Goal: Task Accomplishment & Management: Complete application form

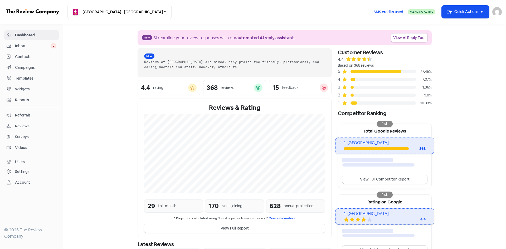
click at [34, 54] on span "Contacts" at bounding box center [35, 57] width 41 height 6
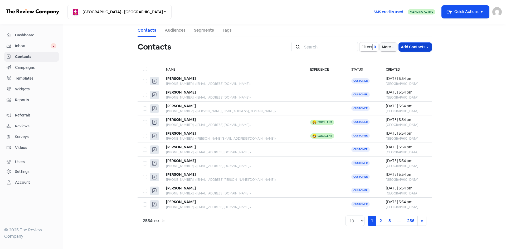
click at [417, 49] on button "Add Contacts" at bounding box center [415, 47] width 33 height 9
click at [394, 56] on button "Add a contact" at bounding box center [400, 58] width 61 height 11
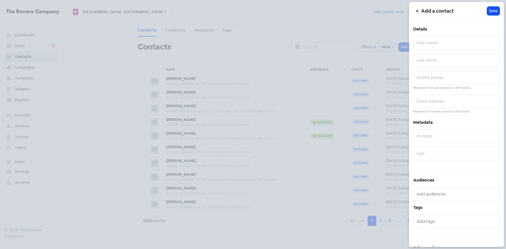
click at [417, 11] on icon at bounding box center [417, 11] width 2 height 2
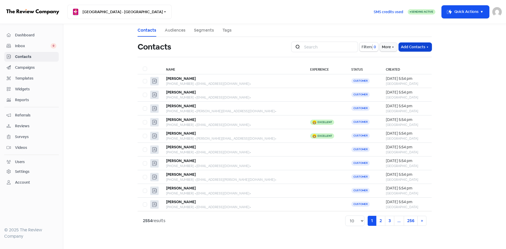
click at [416, 48] on button "Add Contacts" at bounding box center [415, 47] width 33 height 9
click at [396, 78] on button "Import contacts (advanced)" at bounding box center [400, 79] width 61 height 11
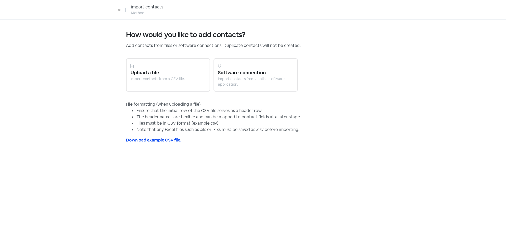
click at [147, 72] on div "Upload a file" at bounding box center [168, 72] width 75 height 7
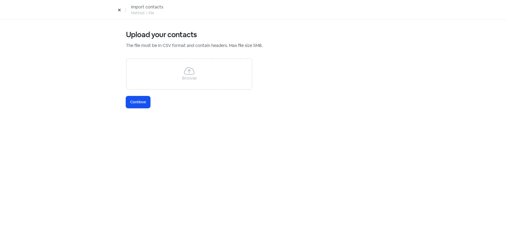
click at [150, 76] on div "Browse" at bounding box center [189, 74] width 127 height 32
click at [128, 104] on button "Icon For Loading Continue" at bounding box center [138, 102] width 24 height 12
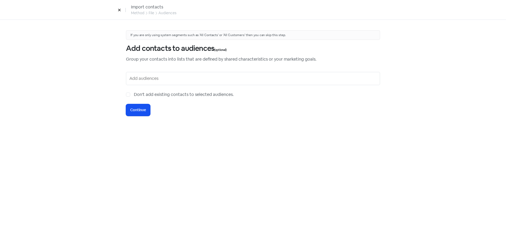
click at [134, 94] on label "Don't add existing contacts to selected audiences." at bounding box center [184, 94] width 100 height 6
click at [134, 94] on input "Don't add existing contacts to selected audiences." at bounding box center [135, 92] width 3 height 3
checkbox input "true"
click at [143, 75] on input "text" at bounding box center [253, 78] width 248 height 8
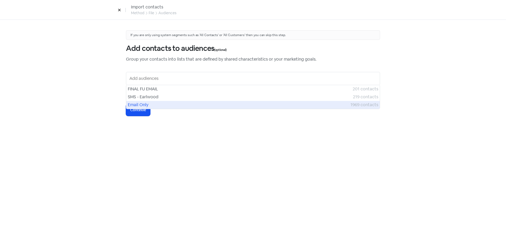
click at [139, 104] on span "Email Only" at bounding box center [239, 105] width 223 height 6
click at [139, 108] on span "Continue" at bounding box center [138, 110] width 16 height 6
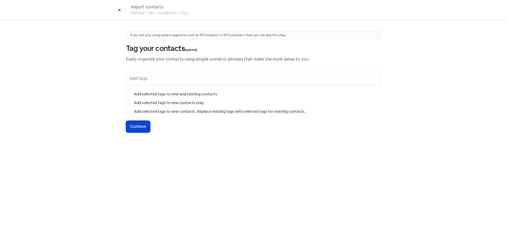
click at [135, 130] on button "Icon For Loading Continue" at bounding box center [138, 127] width 24 height 12
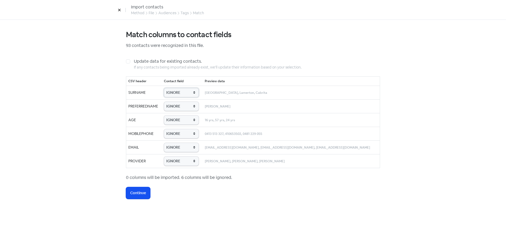
click at [179, 89] on select "IGNORE First name Last name Mobile number Email address Contact status Provider…" at bounding box center [181, 92] width 35 height 9
click at [172, 88] on select "IGNORE First name Last name Mobile number Email address Contact status Provider…" at bounding box center [181, 92] width 35 height 9
click at [182, 93] on select "IGNORE First name Last name Mobile number Email address Contact status Provider…" at bounding box center [181, 92] width 35 height 9
select select "last_name"
click at [172, 88] on select "IGNORE First name Last name Mobile number Email address Contact status Provider…" at bounding box center [181, 92] width 35 height 9
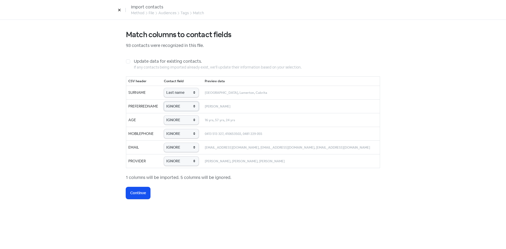
click at [181, 109] on select "IGNORE First name Last name Mobile number Email address Contact status Provider…" at bounding box center [181, 106] width 35 height 9
select select "first_name"
click at [172, 102] on select "IGNORE First name Last name Mobile number Email address Contact status Provider…" at bounding box center [181, 106] width 35 height 9
drag, startPoint x: 181, startPoint y: 119, endPoint x: 181, endPoint y: 123, distance: 4.0
click at [181, 119] on select "IGNORE First name Last name Mobile number Email address Contact status Provider…" at bounding box center [181, 119] width 35 height 9
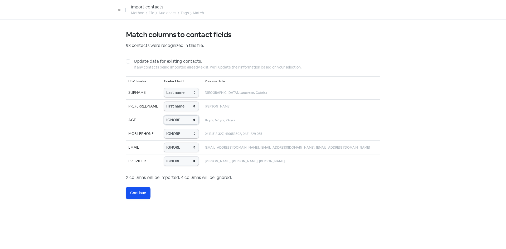
select select "age"
click at [172, 115] on select "IGNORE First name Last name Mobile number Email address Contact status Provider…" at bounding box center [181, 119] width 35 height 9
click at [184, 136] on select "IGNORE First name Last name Mobile number Email address Contact status Provider…" at bounding box center [181, 133] width 35 height 9
select select "phone"
click at [172, 129] on select "IGNORE First name Last name Mobile number Email address Contact status Provider…" at bounding box center [181, 133] width 35 height 9
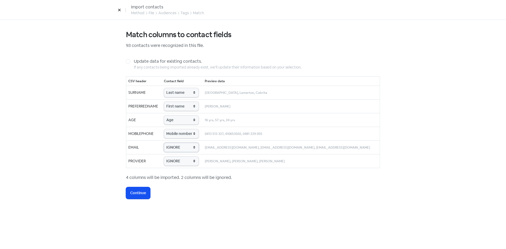
click at [190, 151] on select "IGNORE First name Last name Mobile number Email address Contact status Provider…" at bounding box center [181, 147] width 35 height 9
select select "email"
click at [172, 143] on select "IGNORE First name Last name Mobile number Email address Contact status Provider…" at bounding box center [181, 147] width 35 height 9
click at [187, 164] on select "IGNORE First name Last name Mobile number Email address Contact status Provider…" at bounding box center [181, 161] width 35 height 9
select select "provider_name"
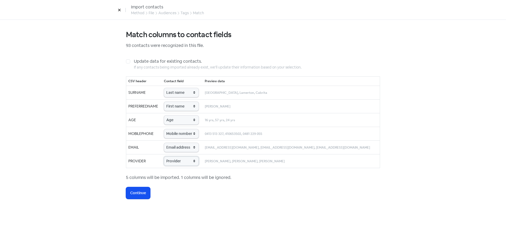
click at [172, 157] on select "IGNORE First name Last name Mobile number Email address Contact status Provider…" at bounding box center [181, 161] width 35 height 9
click at [140, 192] on span "Continue" at bounding box center [138, 193] width 16 height 6
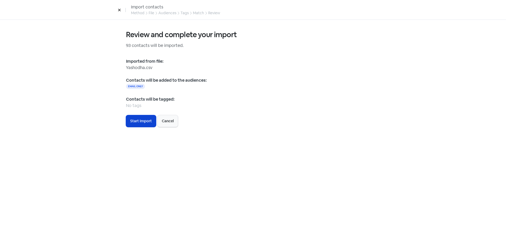
click at [131, 123] on span "Start Import" at bounding box center [141, 121] width 22 height 6
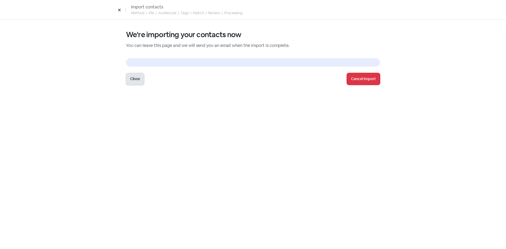
drag, startPoint x: 125, startPoint y: 82, endPoint x: 133, endPoint y: 81, distance: 7.9
click at [129, 82] on div "We're importing your contacts now You can leave this page and we will send you …" at bounding box center [252, 134] width 275 height 229
drag, startPoint x: 133, startPoint y: 81, endPoint x: 235, endPoint y: 86, distance: 102.2
click at [133, 81] on button "Close" at bounding box center [135, 79] width 18 height 12
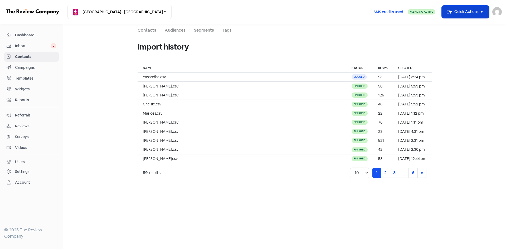
click at [458, 14] on button "Icon For Thunder-move Quick Actions" at bounding box center [465, 12] width 47 height 13
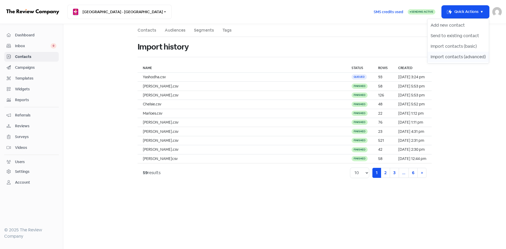
click at [449, 57] on button "Import contacts (advanced)" at bounding box center [458, 57] width 61 height 11
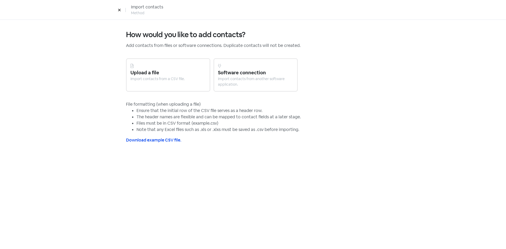
click at [169, 70] on div "Upload a file" at bounding box center [168, 72] width 75 height 7
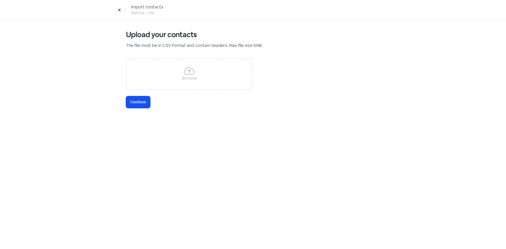
click at [179, 61] on div "Browse" at bounding box center [189, 74] width 127 height 32
click at [138, 101] on span "Continue" at bounding box center [138, 102] width 16 height 6
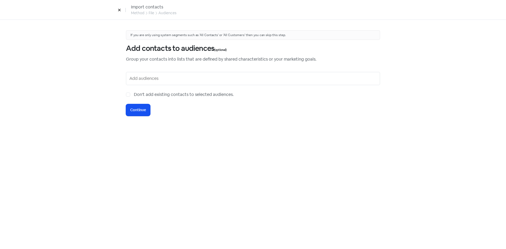
click at [152, 79] on input "text" at bounding box center [253, 78] width 248 height 8
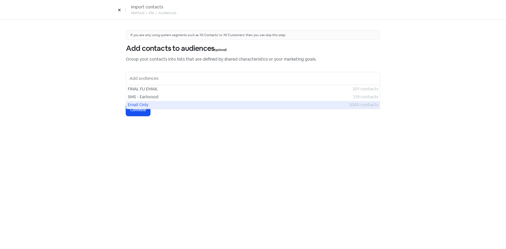
click at [147, 104] on span "Email Only" at bounding box center [238, 105] width 221 height 6
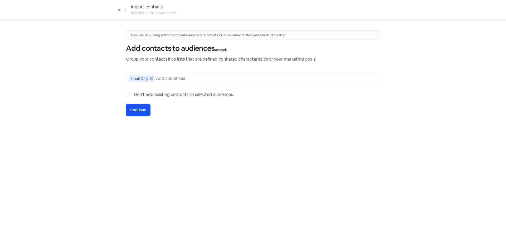
click at [134, 96] on label "Don't add existing contacts to selected audiences." at bounding box center [184, 94] width 100 height 6
click at [134, 95] on input "Don't add existing contacts to selected audiences." at bounding box center [135, 92] width 3 height 3
checkbox input "true"
click at [134, 108] on span "Continue" at bounding box center [138, 110] width 16 height 6
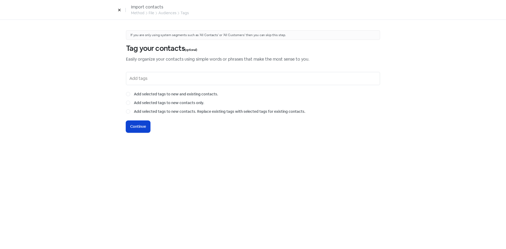
click at [145, 122] on button "Icon For Loading Continue" at bounding box center [138, 127] width 24 height 12
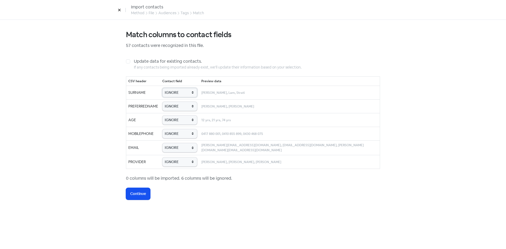
click at [185, 90] on select "IGNORE First name Last name Mobile number Email address Contact status Provider…" at bounding box center [179, 92] width 35 height 9
select select "last_name"
click at [171, 88] on select "IGNORE First name Last name Mobile number Email address Contact status Provider…" at bounding box center [179, 92] width 35 height 9
click at [182, 108] on select "IGNORE First name Last name Mobile number Email address Contact status Provider…" at bounding box center [179, 106] width 35 height 9
select select "first_name"
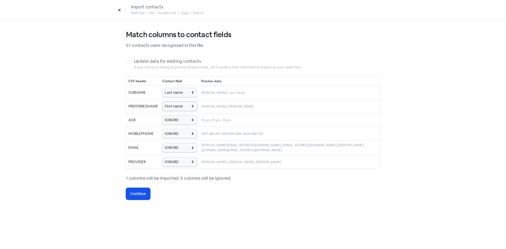
click at [171, 102] on select "IGNORE First name Last name Mobile number Email address Contact status Provider…" at bounding box center [179, 106] width 35 height 9
click at [182, 122] on select "IGNORE First name Last name Mobile number Email address Contact status Provider…" at bounding box center [179, 119] width 35 height 9
select select "age"
click at [171, 115] on select "IGNORE First name Last name Mobile number Email address Contact status Provider…" at bounding box center [179, 119] width 35 height 9
click at [186, 137] on select "IGNORE First name Last name Mobile number Email address Contact status Provider…" at bounding box center [179, 133] width 35 height 9
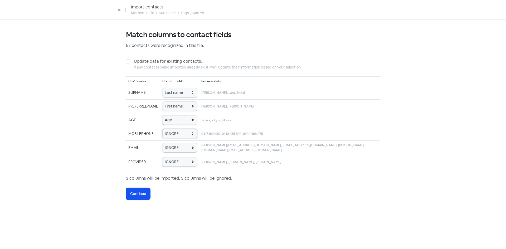
select select "phone"
click at [171, 129] on select "IGNORE First name Last name Mobile number Email address Contact status Provider…" at bounding box center [179, 133] width 35 height 9
click at [182, 149] on select "IGNORE First name Last name Mobile number Email address Contact status Provider…" at bounding box center [179, 147] width 35 height 9
select select "email"
click at [171, 143] on select "IGNORE First name Last name Mobile number Email address Contact status Provider…" at bounding box center [179, 147] width 35 height 9
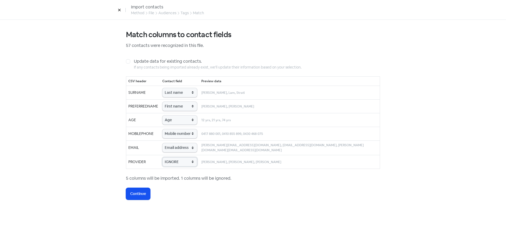
click at [182, 165] on select "IGNORE First name Last name Mobile number Email address Contact status Provider…" at bounding box center [179, 161] width 35 height 9
select select "provider_name"
click at [171, 157] on select "IGNORE First name Last name Mobile number Email address Contact status Provider…" at bounding box center [179, 161] width 35 height 9
click at [137, 197] on button "Icon For Loading Continue" at bounding box center [138, 194] width 24 height 12
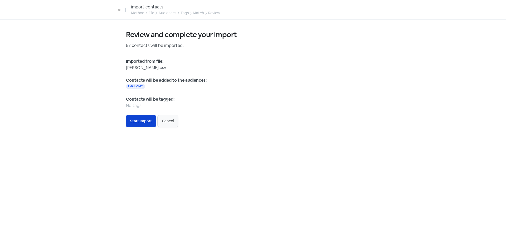
click at [138, 124] on button "Icon For Loading Start Import" at bounding box center [141, 121] width 30 height 12
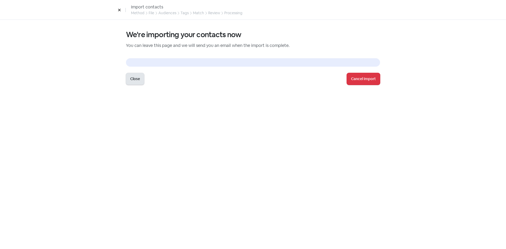
click at [136, 79] on button "Close" at bounding box center [135, 79] width 18 height 12
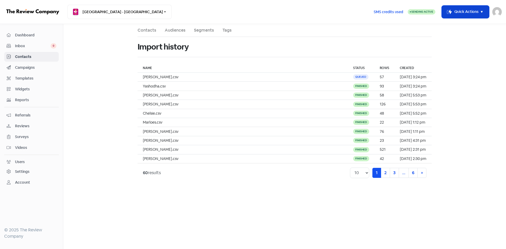
click at [455, 18] on button "Icon For Thunder-move Quick Actions" at bounding box center [465, 12] width 47 height 13
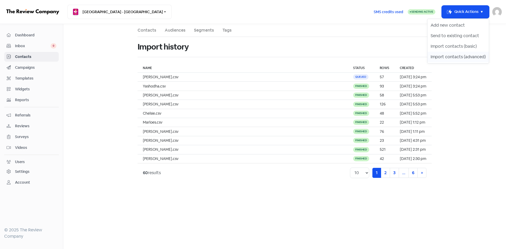
click at [444, 58] on button "Import contacts (advanced)" at bounding box center [458, 57] width 61 height 11
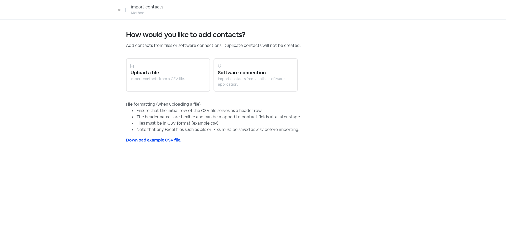
click at [186, 78] on div "Import contacts from a CSV file." at bounding box center [168, 79] width 75 height 6
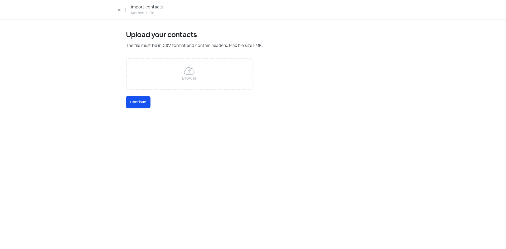
click at [186, 80] on div "Browse" at bounding box center [189, 78] width 15 height 6
click at [138, 98] on button "Icon For Loading Continue" at bounding box center [138, 102] width 24 height 12
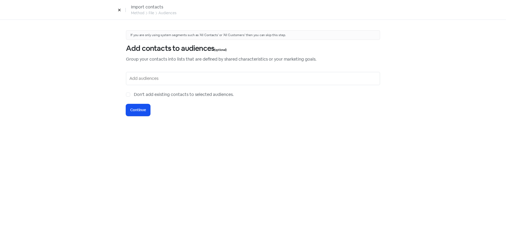
click at [138, 77] on input "text" at bounding box center [253, 78] width 248 height 8
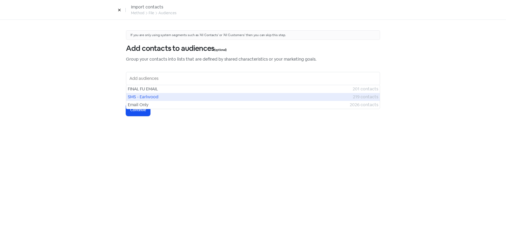
drag, startPoint x: 134, startPoint y: 104, endPoint x: 130, endPoint y: 98, distance: 7.9
click at [134, 105] on span "Email Only" at bounding box center [239, 105] width 222 height 6
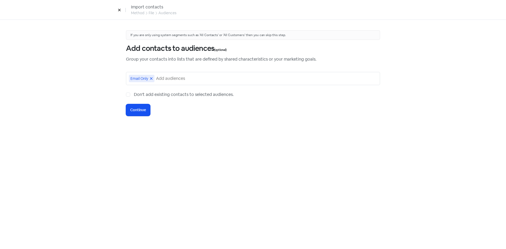
click at [134, 96] on label "Don't add existing contacts to selected audiences." at bounding box center [184, 94] width 100 height 6
click at [134, 95] on input "Don't add existing contacts to selected audiences." at bounding box center [135, 92] width 3 height 3
checkbox input "true"
click at [136, 112] on span "Continue" at bounding box center [138, 110] width 16 height 6
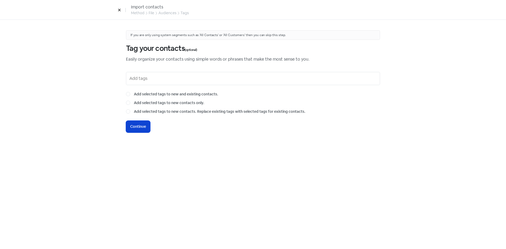
click at [136, 130] on button "Icon For Loading Continue" at bounding box center [138, 127] width 24 height 12
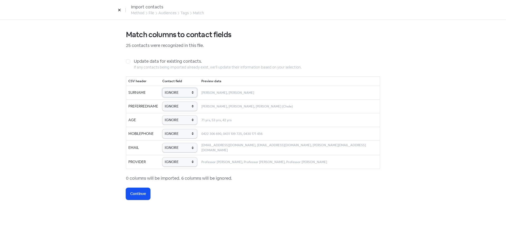
click at [179, 93] on select "IGNORE First name Last name Mobile number Email address Contact status Provider…" at bounding box center [179, 92] width 35 height 9
select select "last_name"
click at [172, 88] on select "IGNORE First name Last name Mobile number Email address Contact status Provider…" at bounding box center [179, 92] width 35 height 9
click at [180, 107] on select "IGNORE First name Last name Mobile number Email address Contact status Provider…" at bounding box center [179, 106] width 35 height 9
select select "first_name"
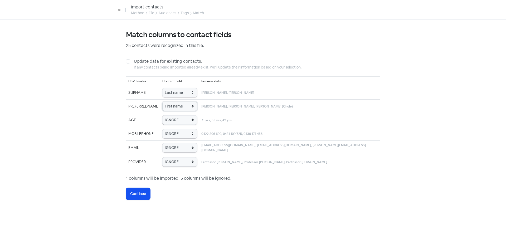
click at [172, 102] on select "IGNORE First name Last name Mobile number Email address Contact status Provider…" at bounding box center [179, 106] width 35 height 9
click at [180, 122] on select "IGNORE First name Last name Mobile number Email address Contact status Provider…" at bounding box center [179, 119] width 35 height 9
select select "age"
click at [172, 115] on select "IGNORE First name Last name Mobile number Email address Contact status Provider…" at bounding box center [179, 119] width 35 height 9
click at [179, 139] on td "IGNORE First name Last name Mobile number Email address Contact status Provider…" at bounding box center [179, 134] width 39 height 14
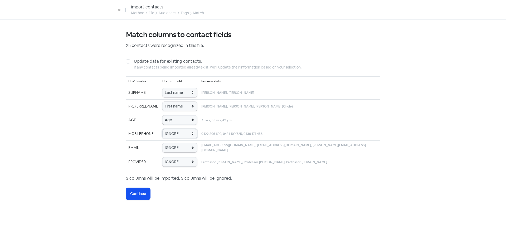
click at [181, 136] on select "IGNORE First name Last name Mobile number Email address Contact status Provider…" at bounding box center [179, 133] width 35 height 9
select select "phone"
click at [172, 129] on select "IGNORE First name Last name Mobile number Email address Contact status Provider…" at bounding box center [179, 133] width 35 height 9
drag, startPoint x: 187, startPoint y: 148, endPoint x: 187, endPoint y: 151, distance: 3.2
click at [187, 148] on select "IGNORE First name Last name Mobile number Email address Contact status Provider…" at bounding box center [179, 147] width 35 height 9
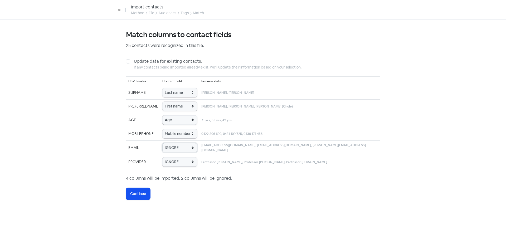
select select "email"
click at [172, 143] on select "IGNORE First name Last name Mobile number Email address Contact status Provider…" at bounding box center [179, 147] width 35 height 9
click at [184, 157] on select "IGNORE First name Last name Mobile number Email address Contact status Provider…" at bounding box center [179, 161] width 35 height 9
select select "provider_name"
click at [172, 157] on select "IGNORE First name Last name Mobile number Email address Contact status Provider…" at bounding box center [179, 161] width 35 height 9
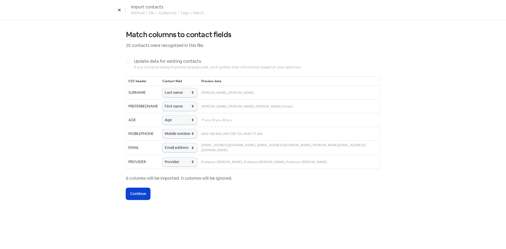
click at [136, 196] on button "Icon For Loading Continue" at bounding box center [138, 194] width 24 height 12
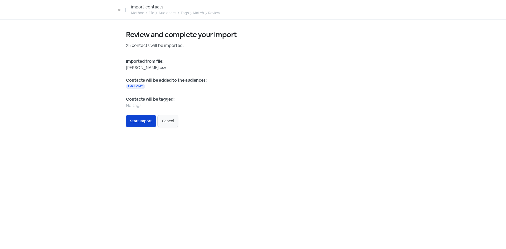
click at [141, 120] on span "Start Import" at bounding box center [141, 121] width 22 height 6
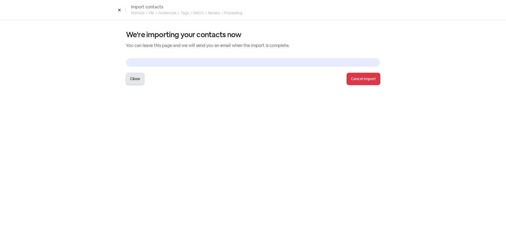
click at [132, 81] on button "Close" at bounding box center [135, 79] width 18 height 12
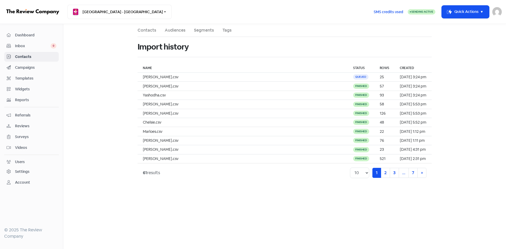
click at [146, 32] on link "Contacts" at bounding box center [147, 30] width 19 height 6
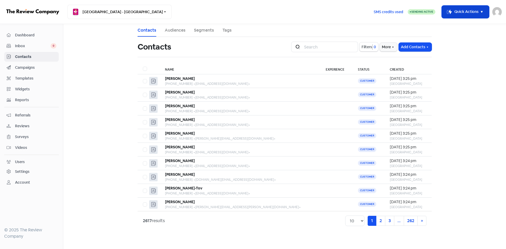
click at [455, 15] on button "Icon For Thunder-move Quick Actions" at bounding box center [465, 12] width 47 height 13
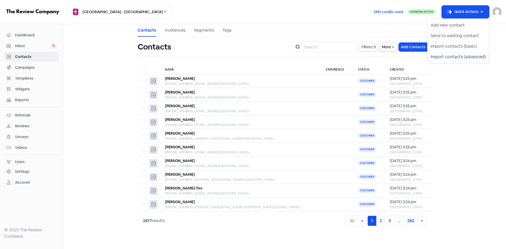
click at [451, 56] on button "Import contacts (advanced)" at bounding box center [458, 57] width 61 height 11
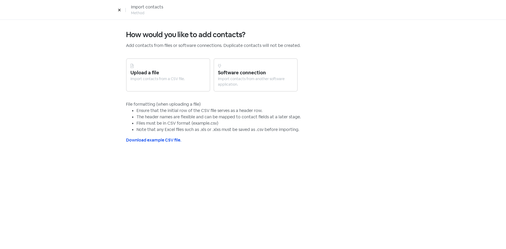
click at [170, 84] on div "Upload a file Import contacts from a CSV file." at bounding box center [168, 74] width 84 height 33
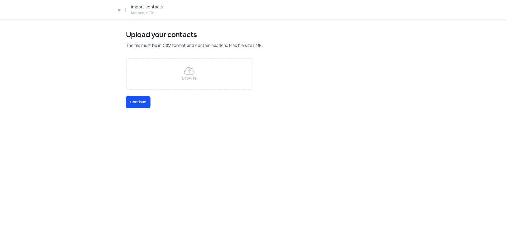
click at [171, 75] on div "Browse" at bounding box center [189, 74] width 127 height 32
click at [138, 102] on span "Continue" at bounding box center [138, 102] width 16 height 6
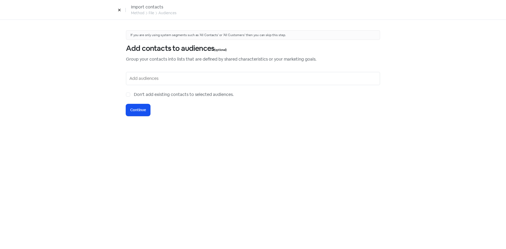
click at [158, 78] on input "text" at bounding box center [253, 78] width 248 height 8
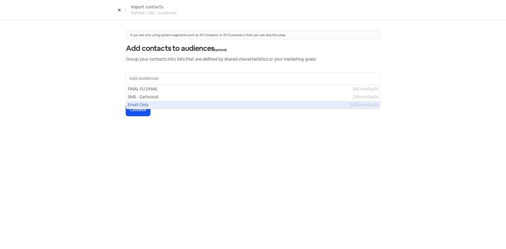
click at [145, 105] on span "Email Only" at bounding box center [239, 105] width 222 height 6
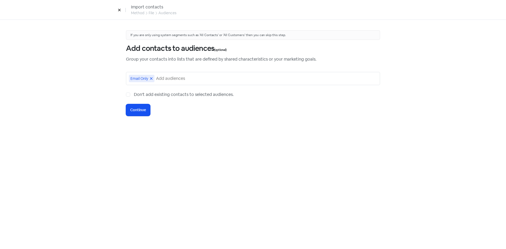
drag, startPoint x: 128, startPoint y: 92, endPoint x: 129, endPoint y: 95, distance: 2.9
click at [128, 93] on div "Don't add existing contacts to selected audiences." at bounding box center [253, 94] width 254 height 6
click at [134, 95] on label "Don't add existing contacts to selected audiences." at bounding box center [184, 94] width 100 height 6
click at [134, 95] on input "Don't add existing contacts to selected audiences." at bounding box center [135, 92] width 3 height 3
checkbox input "true"
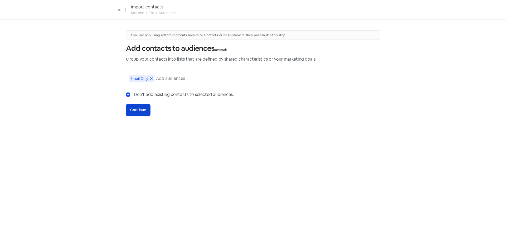
click at [136, 110] on span "Continue" at bounding box center [138, 110] width 16 height 6
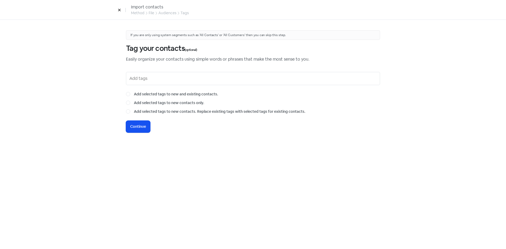
click at [141, 119] on div "If you are only using system segments such as 'All Contacts' or 'All Customers'…" at bounding box center [253, 81] width 254 height 102
click at [142, 127] on span "Continue" at bounding box center [138, 127] width 16 height 6
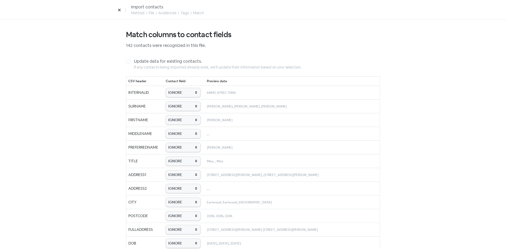
click at [121, 12] on icon at bounding box center [119, 9] width 3 height 3
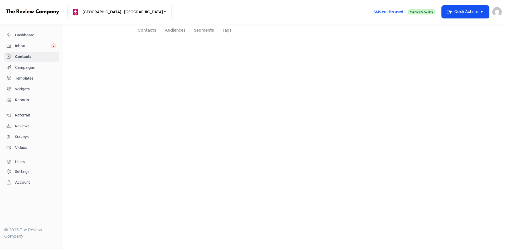
click at [118, 10] on button "[GEOGRAPHIC_DATA] - [GEOGRAPHIC_DATA]" at bounding box center [120, 12] width 104 height 14
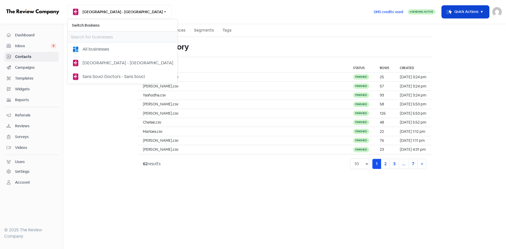
click at [458, 8] on button "Icon For Thunder-move Quick Actions" at bounding box center [465, 12] width 47 height 13
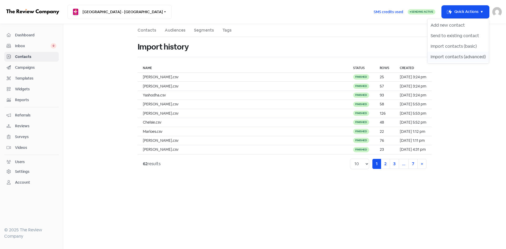
click at [444, 57] on button "Import contacts (advanced)" at bounding box center [458, 57] width 61 height 11
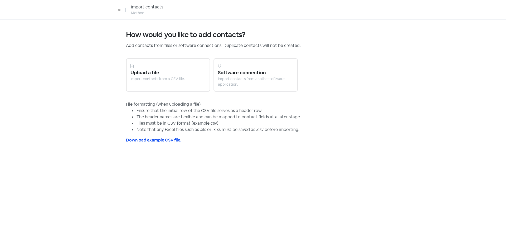
click at [150, 65] on div at bounding box center [168, 66] width 75 height 6
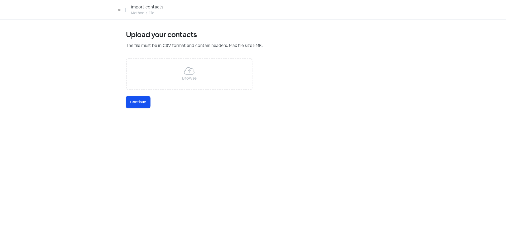
click at [155, 82] on div "Browse" at bounding box center [189, 74] width 127 height 32
click at [138, 98] on button "Icon For Loading Continue" at bounding box center [138, 102] width 24 height 12
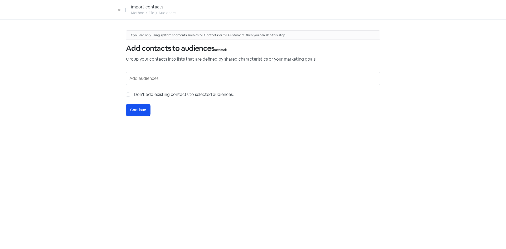
click at [134, 81] on input "text" at bounding box center [253, 78] width 248 height 8
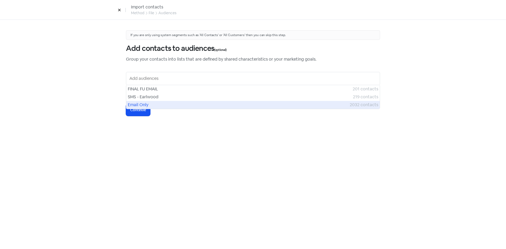
click at [139, 102] on span "Email Only" at bounding box center [239, 105] width 222 height 6
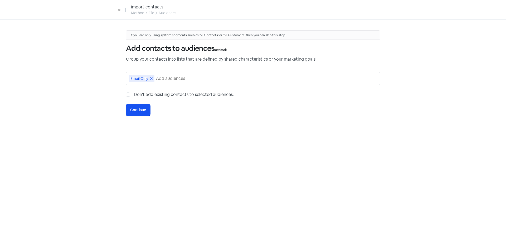
click at [131, 94] on div "Don't add existing contacts to selected audiences." at bounding box center [253, 94] width 254 height 6
click at [134, 95] on label "Don't add existing contacts to selected audiences." at bounding box center [184, 94] width 100 height 6
click at [134, 95] on input "Don't add existing contacts to selected audiences." at bounding box center [135, 92] width 3 height 3
checkbox input "true"
click at [136, 107] on button "Icon For Loading Continue" at bounding box center [138, 110] width 24 height 12
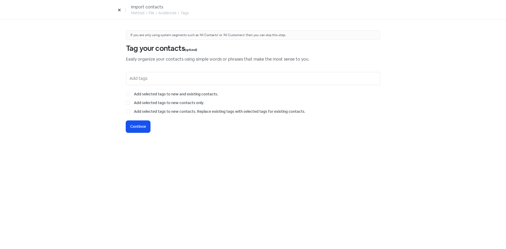
click at [145, 77] on input "text" at bounding box center [253, 78] width 248 height 8
click at [136, 124] on span "Continue" at bounding box center [138, 127] width 16 height 6
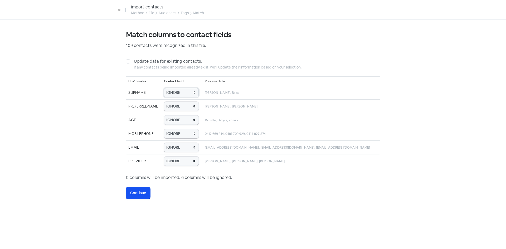
click at [192, 92] on select "IGNORE First name Last name Mobile number Email address Contact status Provider…" at bounding box center [181, 92] width 35 height 9
select select "last_name"
click at [173, 88] on select "IGNORE First name Last name Mobile number Email address Contact status Provider…" at bounding box center [181, 92] width 35 height 9
drag, startPoint x: 187, startPoint y: 107, endPoint x: 187, endPoint y: 110, distance: 4.0
click at [187, 107] on select "IGNORE First name Last name Mobile number Email address Contact status Provider…" at bounding box center [181, 106] width 35 height 9
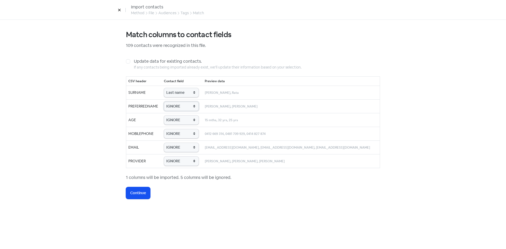
click at [183, 102] on select "IGNORE First name Last name Mobile number Email address Contact status Provider…" at bounding box center [181, 106] width 35 height 9
select select "first_name"
click at [173, 102] on select "IGNORE First name Last name Mobile number Email address Contact status Provider…" at bounding box center [181, 106] width 35 height 9
click at [194, 119] on select "IGNORE First name Last name Mobile number Email address Contact status Provider…" at bounding box center [181, 119] width 35 height 9
select select "age"
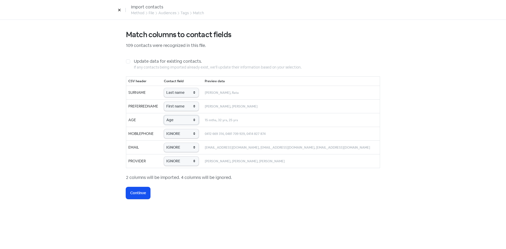
click at [173, 115] on select "IGNORE First name Last name Mobile number Email address Contact status Provider…" at bounding box center [181, 119] width 35 height 9
click at [184, 137] on select "IGNORE First name Last name Mobile number Email address Contact status Provider…" at bounding box center [181, 133] width 35 height 9
select select "phone"
click at [173, 129] on select "IGNORE First name Last name Mobile number Email address Contact status Provider…" at bounding box center [181, 133] width 35 height 9
click at [185, 150] on select "IGNORE First name Last name Mobile number Email address Contact status Provider…" at bounding box center [181, 147] width 35 height 9
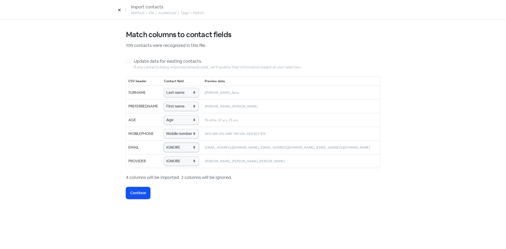
select select "email"
click at [173, 143] on select "IGNORE First name Last name Mobile number Email address Contact status Provider…" at bounding box center [181, 147] width 35 height 9
drag, startPoint x: 182, startPoint y: 162, endPoint x: 182, endPoint y: 165, distance: 2.9
click at [182, 162] on select "IGNORE First name Last name Mobile number Email address Contact status Provider…" at bounding box center [181, 161] width 35 height 9
select select "provider_name"
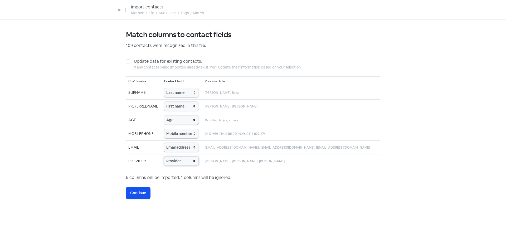
click at [173, 157] on select "IGNORE First name Last name Mobile number Email address Contact status Provider…" at bounding box center [181, 161] width 35 height 9
click at [138, 194] on span "Continue" at bounding box center [138, 193] width 16 height 6
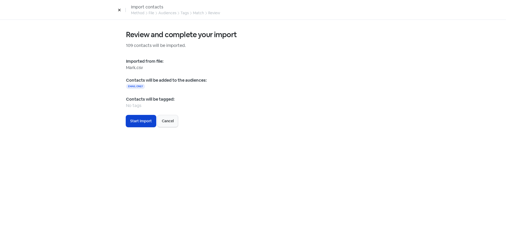
click at [144, 127] on button "Icon For Loading Start Import" at bounding box center [141, 121] width 30 height 12
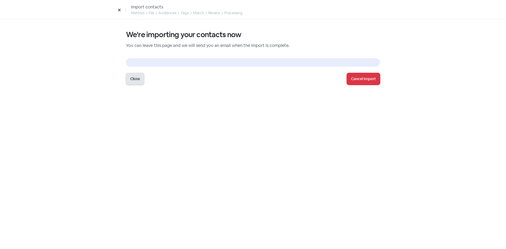
click at [137, 82] on button "Close" at bounding box center [135, 79] width 18 height 12
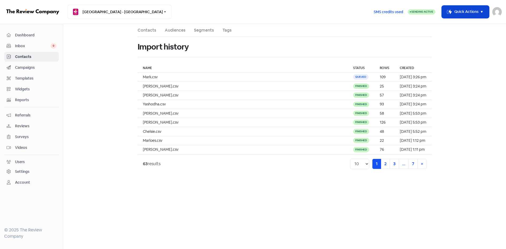
click at [459, 9] on button "Icon For Thunder-move Quick Actions" at bounding box center [465, 12] width 47 height 13
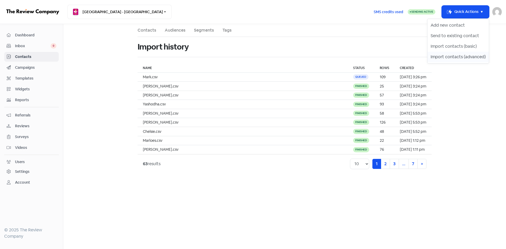
click at [445, 59] on button "Import contacts (advanced)" at bounding box center [458, 57] width 61 height 11
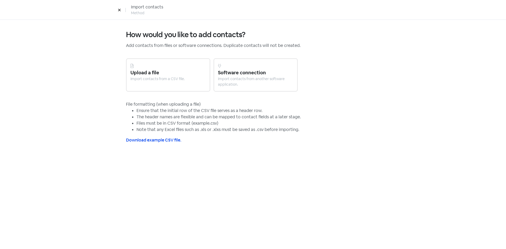
click at [162, 75] on div "Upload a file" at bounding box center [168, 72] width 75 height 7
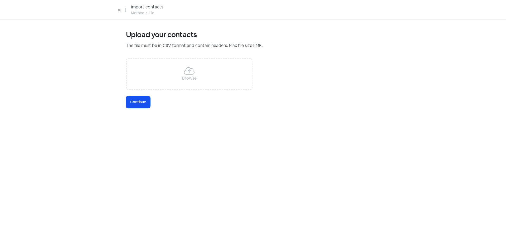
click at [134, 92] on div "Upload your contacts The file must be in CSV format and contain headers. Max fi…" at bounding box center [253, 69] width 254 height 78
click at [150, 72] on div "Browse" at bounding box center [189, 74] width 127 height 32
click at [141, 103] on span "Continue" at bounding box center [138, 102] width 16 height 6
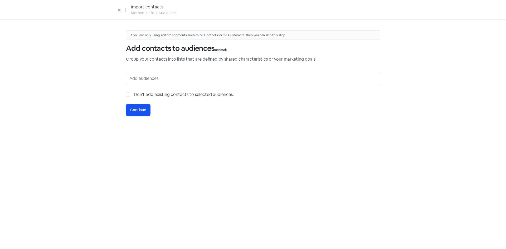
click at [142, 79] on input "text" at bounding box center [253, 78] width 248 height 8
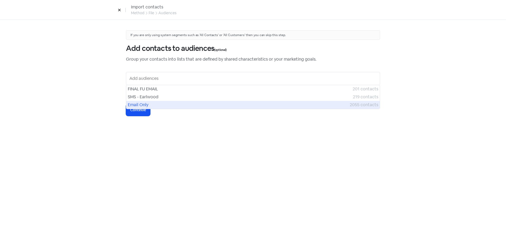
click at [139, 102] on span "Email Only" at bounding box center [239, 105] width 222 height 6
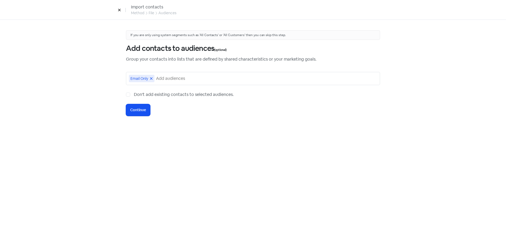
click at [133, 97] on div "Don't add existing contacts to selected audiences." at bounding box center [253, 94] width 254 height 6
click at [134, 94] on label "Don't add existing contacts to selected audiences." at bounding box center [184, 94] width 100 height 6
click at [134, 94] on input "Don't add existing contacts to selected audiences." at bounding box center [135, 92] width 3 height 3
checkbox input "true"
click at [133, 109] on span "Continue" at bounding box center [138, 110] width 16 height 6
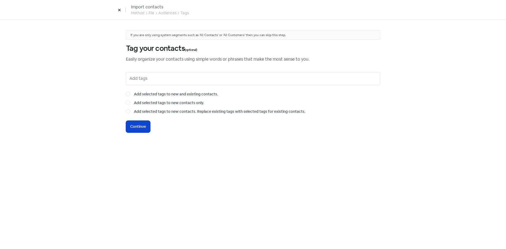
drag, startPoint x: 147, startPoint y: 117, endPoint x: 150, endPoint y: 125, distance: 9.0
click at [147, 118] on div "If you are only using system segments such as 'All Contacts' or 'All Customers'…" at bounding box center [253, 81] width 254 height 102
click at [150, 125] on button "Icon For Loading Continue" at bounding box center [138, 127] width 24 height 12
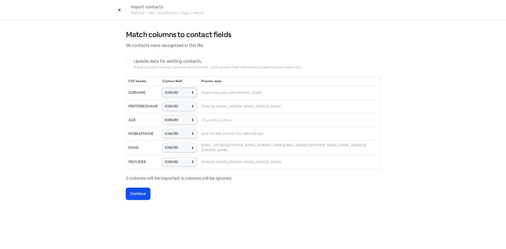
click at [191, 90] on select "IGNORE First name Last name Mobile number Email address Contact status Provider…" at bounding box center [179, 92] width 35 height 9
select select "last_name"
click at [172, 88] on select "IGNORE First name Last name Mobile number Email address Contact status Provider…" at bounding box center [179, 92] width 35 height 9
click at [190, 113] on td "IGNORE First name Last name Mobile number Email address Contact status Provider…" at bounding box center [179, 106] width 39 height 14
click at [188, 109] on select "IGNORE First name Last name Mobile number Email address Contact status Provider…" at bounding box center [179, 106] width 35 height 9
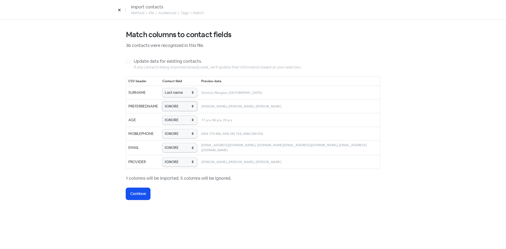
select select "first_name"
click at [172, 102] on select "IGNORE First name Last name Mobile number Email address Contact status Provider…" at bounding box center [179, 106] width 35 height 9
click at [185, 122] on select "IGNORE First name Last name Mobile number Email address Contact status Provider…" at bounding box center [179, 119] width 35 height 9
select select "age"
click at [172, 115] on select "IGNORE First name Last name Mobile number Email address Contact status Provider…" at bounding box center [179, 119] width 35 height 9
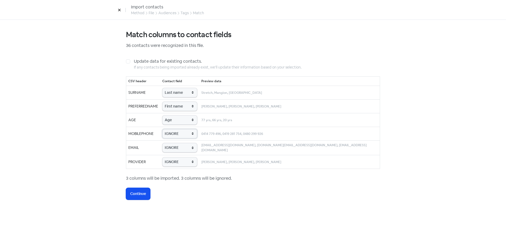
drag, startPoint x: 186, startPoint y: 133, endPoint x: 187, endPoint y: 138, distance: 4.2
click at [186, 133] on select "IGNORE First name Last name Mobile number Email address Contact status Provider…" at bounding box center [179, 133] width 35 height 9
select select "phone"
click at [172, 129] on select "IGNORE First name Last name Mobile number Email address Contact status Provider…" at bounding box center [179, 133] width 35 height 9
click at [182, 148] on select "IGNORE First name Last name Mobile number Email address Contact status Provider…" at bounding box center [179, 147] width 35 height 9
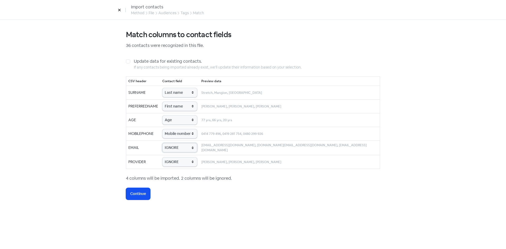
select select "email"
click at [172, 143] on select "IGNORE First name Last name Mobile number Email address Contact status Provider…" at bounding box center [179, 147] width 35 height 9
click at [181, 163] on select "IGNORE First name Last name Mobile number Email address Contact status Provider…" at bounding box center [179, 161] width 35 height 9
select select "provider_name"
click at [172, 157] on select "IGNORE First name Last name Mobile number Email address Contact status Provider…" at bounding box center [179, 161] width 35 height 9
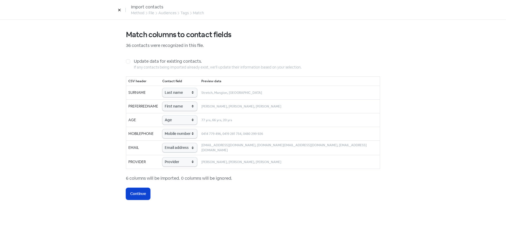
click at [146, 195] on span "Continue" at bounding box center [138, 194] width 16 height 6
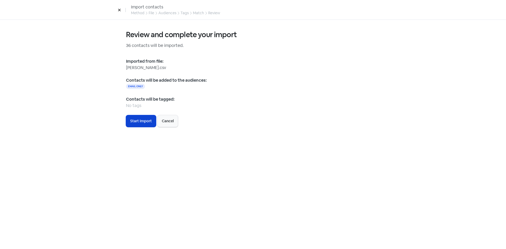
click at [138, 122] on span "Start Import" at bounding box center [141, 121] width 22 height 6
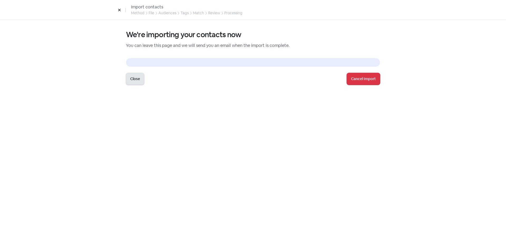
click at [138, 82] on button "Close" at bounding box center [135, 79] width 18 height 12
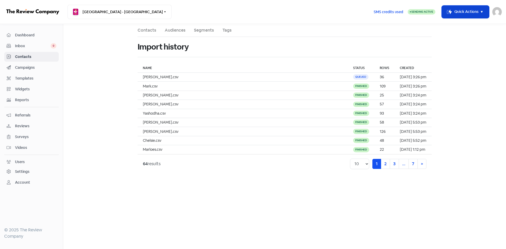
click at [452, 15] on button "Icon For Thunder-move Quick Actions" at bounding box center [465, 12] width 47 height 13
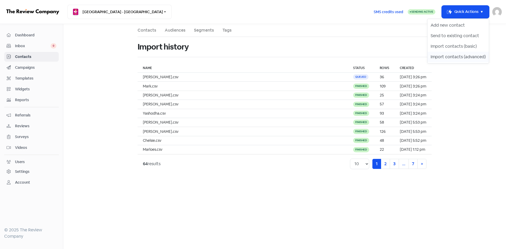
click at [445, 57] on button "Import contacts (advanced)" at bounding box center [458, 57] width 61 height 11
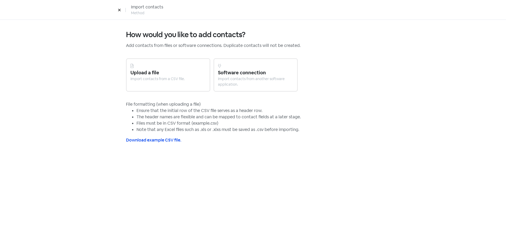
click at [186, 74] on div "Upload a file" at bounding box center [168, 72] width 75 height 7
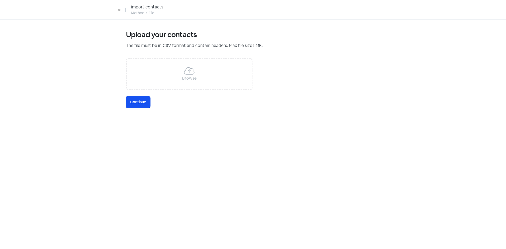
click at [186, 73] on icon at bounding box center [189, 71] width 11 height 8
click at [143, 104] on span "Continue" at bounding box center [138, 102] width 16 height 6
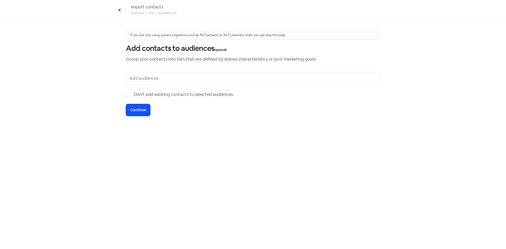
click at [177, 76] on input "text" at bounding box center [253, 78] width 248 height 8
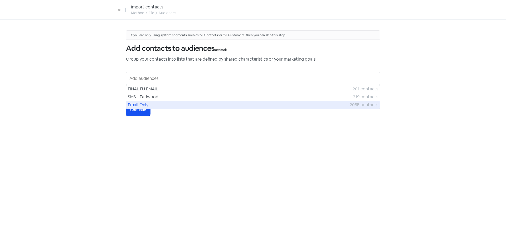
click at [134, 103] on span "Email Only" at bounding box center [239, 105] width 222 height 6
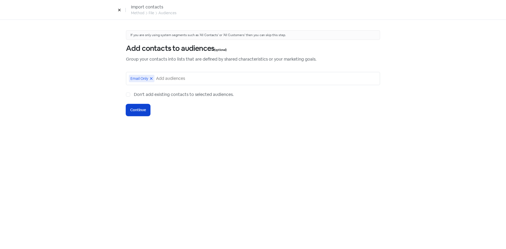
click at [137, 106] on button "Icon For Loading Continue" at bounding box center [138, 110] width 24 height 12
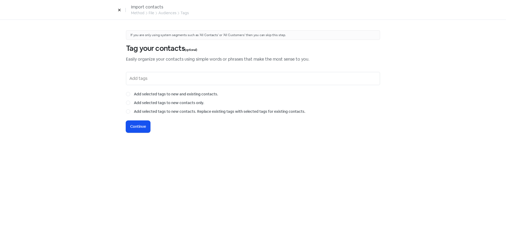
click at [118, 12] on button at bounding box center [119, 9] width 8 height 9
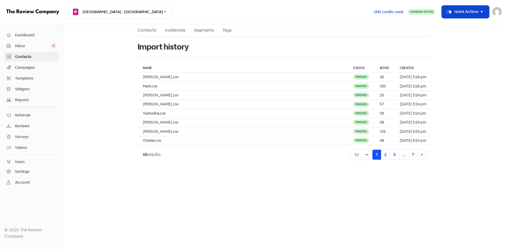
click at [466, 10] on button "Icon For Thunder-move Quick Actions" at bounding box center [465, 12] width 47 height 13
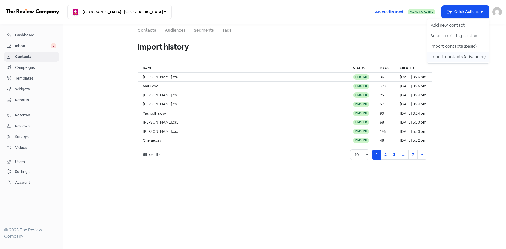
click at [438, 57] on button "Import contacts (advanced)" at bounding box center [458, 57] width 61 height 11
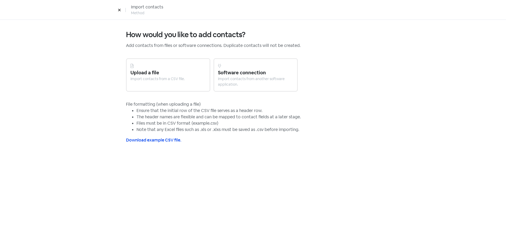
click at [167, 76] on div "Upload a file" at bounding box center [168, 72] width 75 height 7
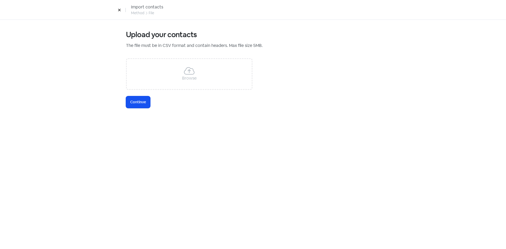
click at [145, 70] on div "Browse" at bounding box center [189, 74] width 127 height 32
click at [132, 105] on button "Icon For Loading Continue" at bounding box center [138, 102] width 24 height 12
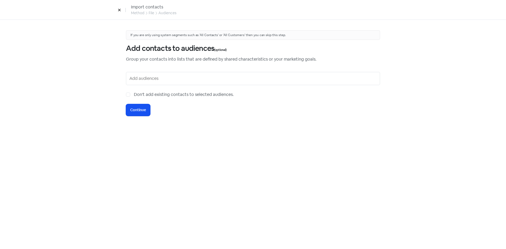
click at [148, 82] on input "text" at bounding box center [253, 78] width 248 height 8
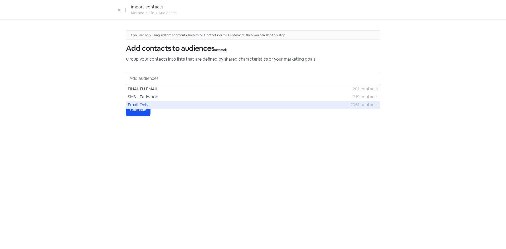
click at [138, 105] on span "Email Only" at bounding box center [239, 105] width 223 height 6
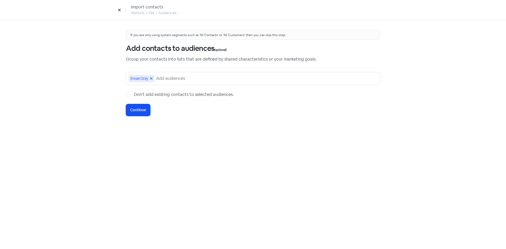
click at [134, 94] on label "Don't add existing contacts to selected audiences." at bounding box center [184, 94] width 100 height 6
click at [134, 94] on input "Don't add existing contacts to selected audiences." at bounding box center [135, 92] width 3 height 3
checkbox input "true"
click at [137, 113] on span "Continue" at bounding box center [138, 110] width 16 height 6
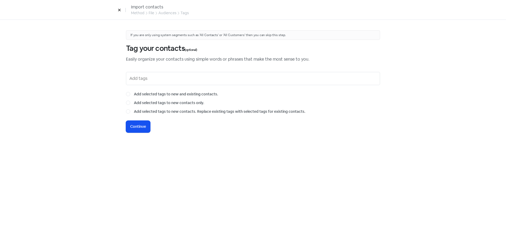
click at [157, 80] on input "text" at bounding box center [253, 78] width 248 height 8
click at [138, 128] on span "Continue" at bounding box center [138, 127] width 16 height 6
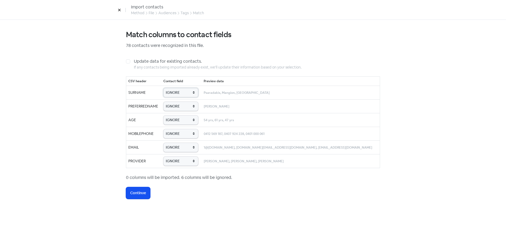
click at [184, 94] on select "IGNORE First name Last name Mobile number Email address Contact status Provider…" at bounding box center [180, 92] width 35 height 9
select select "last_name"
click at [172, 88] on select "IGNORE First name Last name Mobile number Email address Contact status Provider…" at bounding box center [180, 92] width 35 height 9
click at [185, 107] on select "IGNORE First name Last name Mobile number Email address Contact status Provider…" at bounding box center [180, 106] width 35 height 9
select select "first_name"
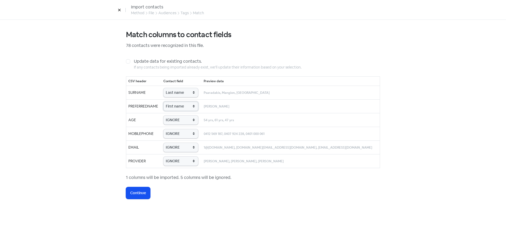
click at [172, 102] on select "IGNORE First name Last name Mobile number Email address Contact status Provider…" at bounding box center [180, 106] width 35 height 9
drag, startPoint x: 185, startPoint y: 117, endPoint x: 186, endPoint y: 124, distance: 7.2
click at [185, 117] on select "IGNORE First name Last name Mobile number Email address Contact status Provider…" at bounding box center [180, 119] width 35 height 9
select select "age"
click at [172, 115] on select "IGNORE First name Last name Mobile number Email address Contact status Provider…" at bounding box center [180, 119] width 35 height 9
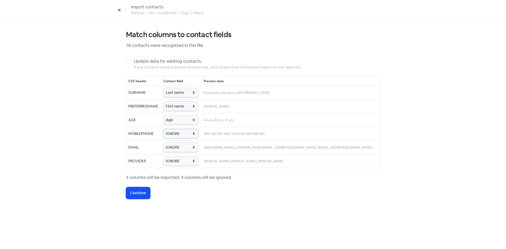
click at [185, 134] on select "IGNORE First name Last name Mobile number Email address Contact status Provider…" at bounding box center [180, 133] width 35 height 9
select select "phone"
click at [172, 129] on select "IGNORE First name Last name Mobile number Email address Contact status Provider…" at bounding box center [180, 133] width 35 height 9
click at [184, 146] on select "IGNORE First name Last name Mobile number Email address Contact status Provider…" at bounding box center [180, 147] width 35 height 9
select select "email"
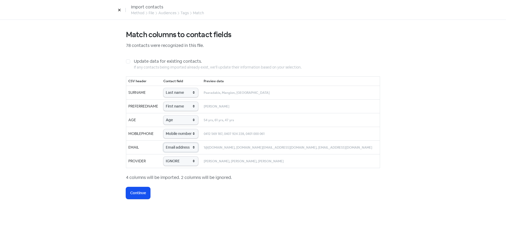
click at [172, 143] on select "IGNORE First name Last name Mobile number Email address Contact status Provider…" at bounding box center [180, 147] width 35 height 9
click at [186, 161] on select "IGNORE First name Last name Mobile number Email address Contact status Provider…" at bounding box center [180, 161] width 35 height 9
select select "provider_name"
click at [172, 157] on select "IGNORE First name Last name Mobile number Email address Contact status Provider…" at bounding box center [180, 161] width 35 height 9
click at [141, 194] on span "Continue" at bounding box center [138, 193] width 16 height 6
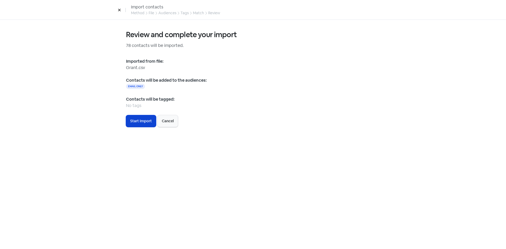
click at [145, 122] on span "Start Import" at bounding box center [141, 121] width 22 height 6
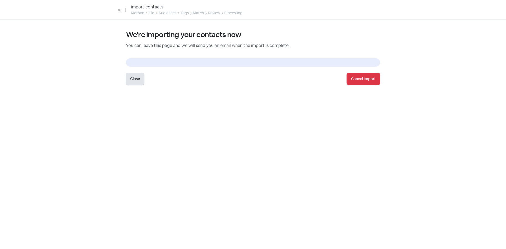
click at [136, 79] on button "Close" at bounding box center [135, 79] width 18 height 12
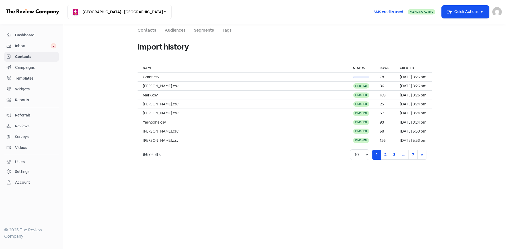
click at [147, 32] on link "Contacts" at bounding box center [147, 30] width 19 height 6
